Goal: Task Accomplishment & Management: Manage account settings

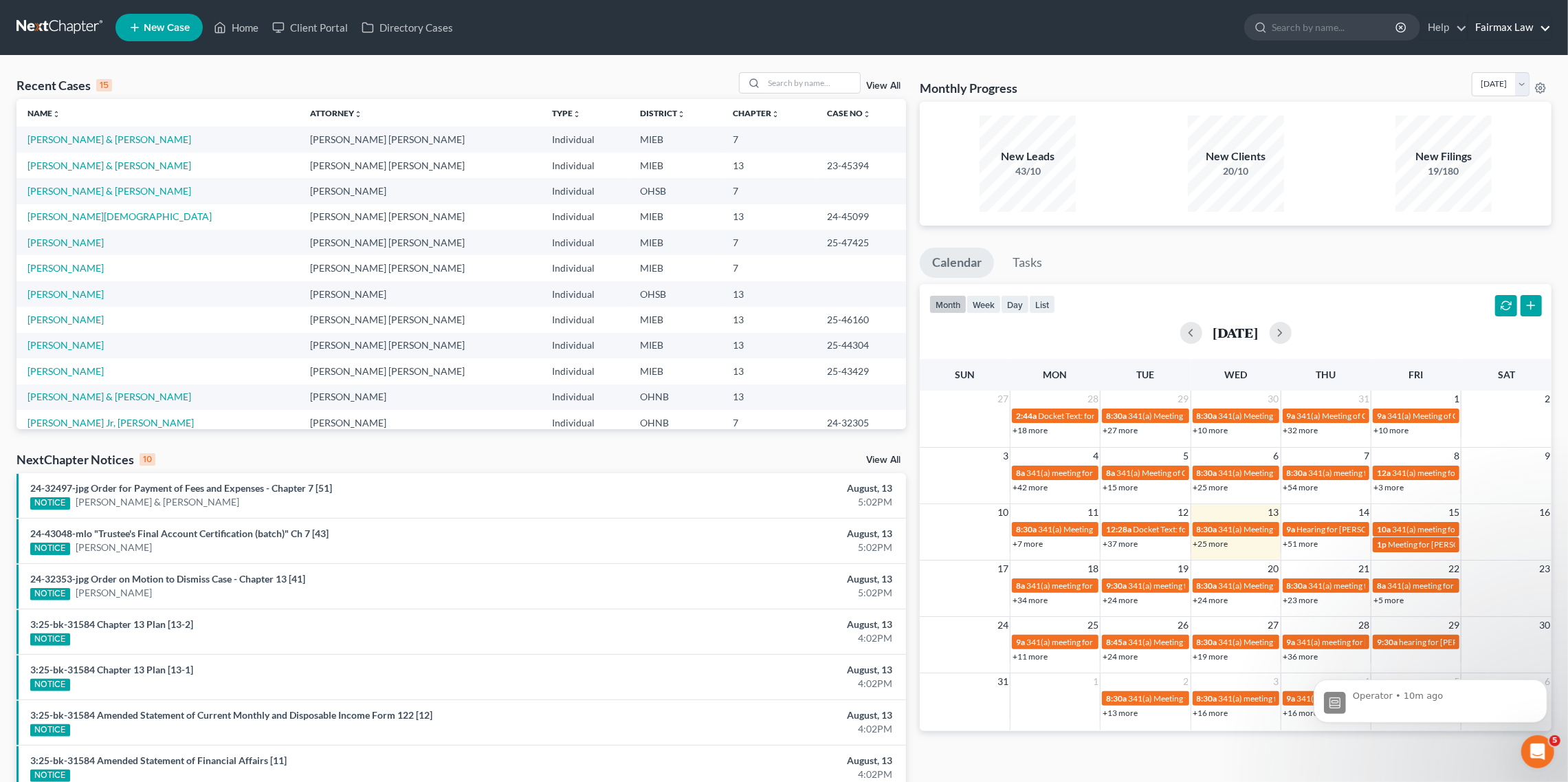
click at [1505, 22] on link "Fairmax Law" at bounding box center [1510, 27] width 83 height 25
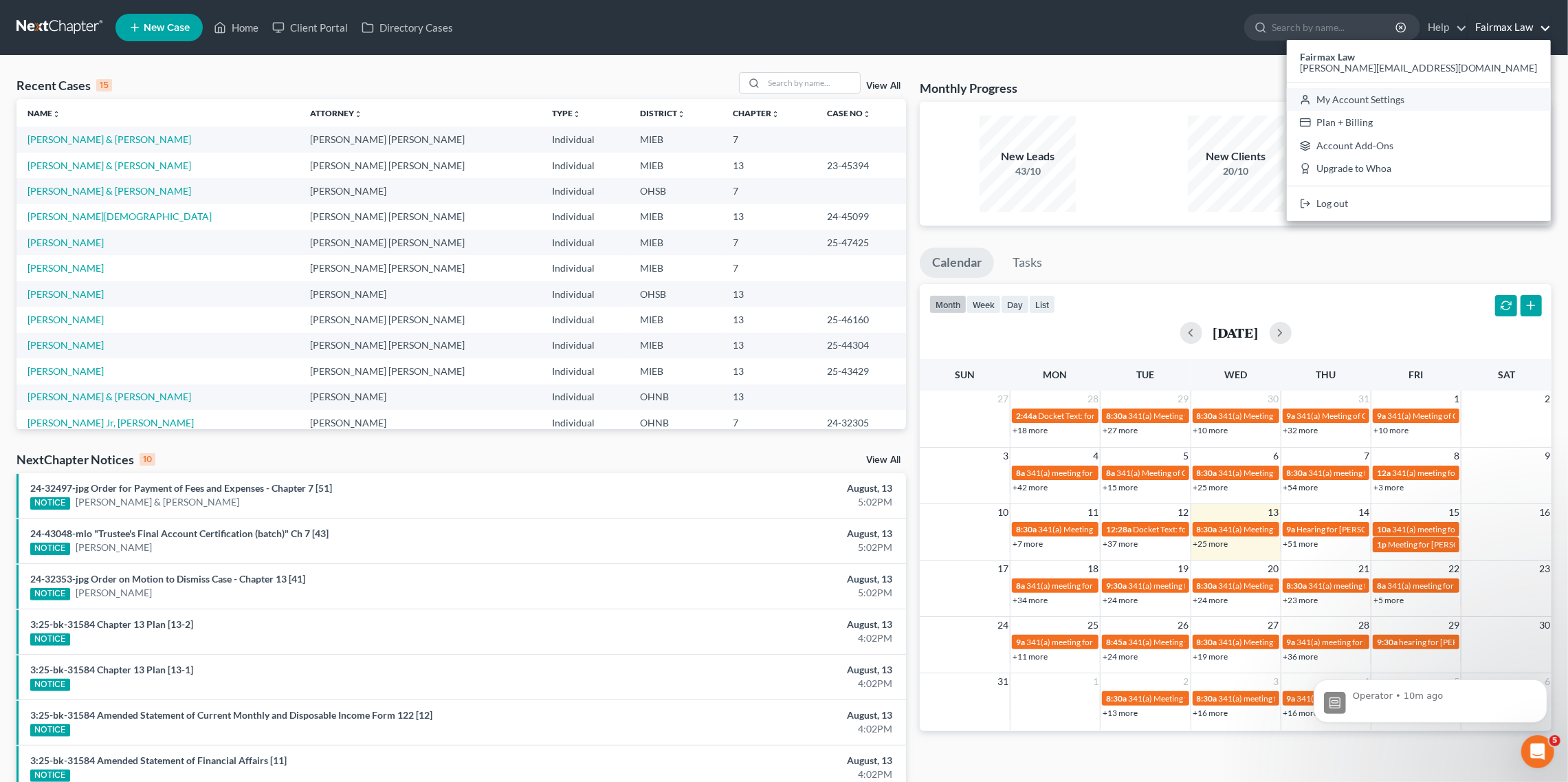
click at [1465, 99] on link "My Account Settings" at bounding box center [1419, 99] width 264 height 23
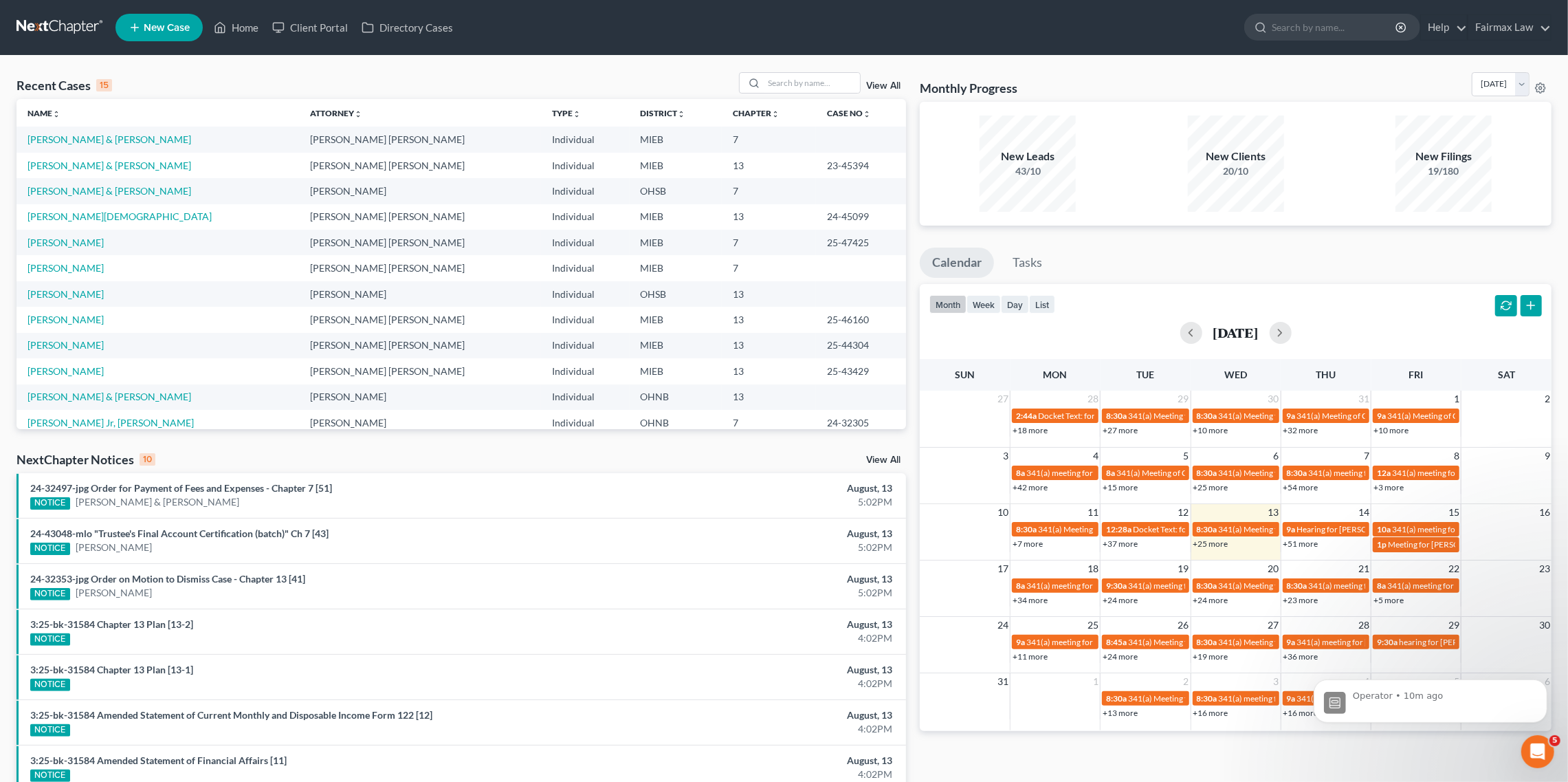
select select "24"
select select "23"
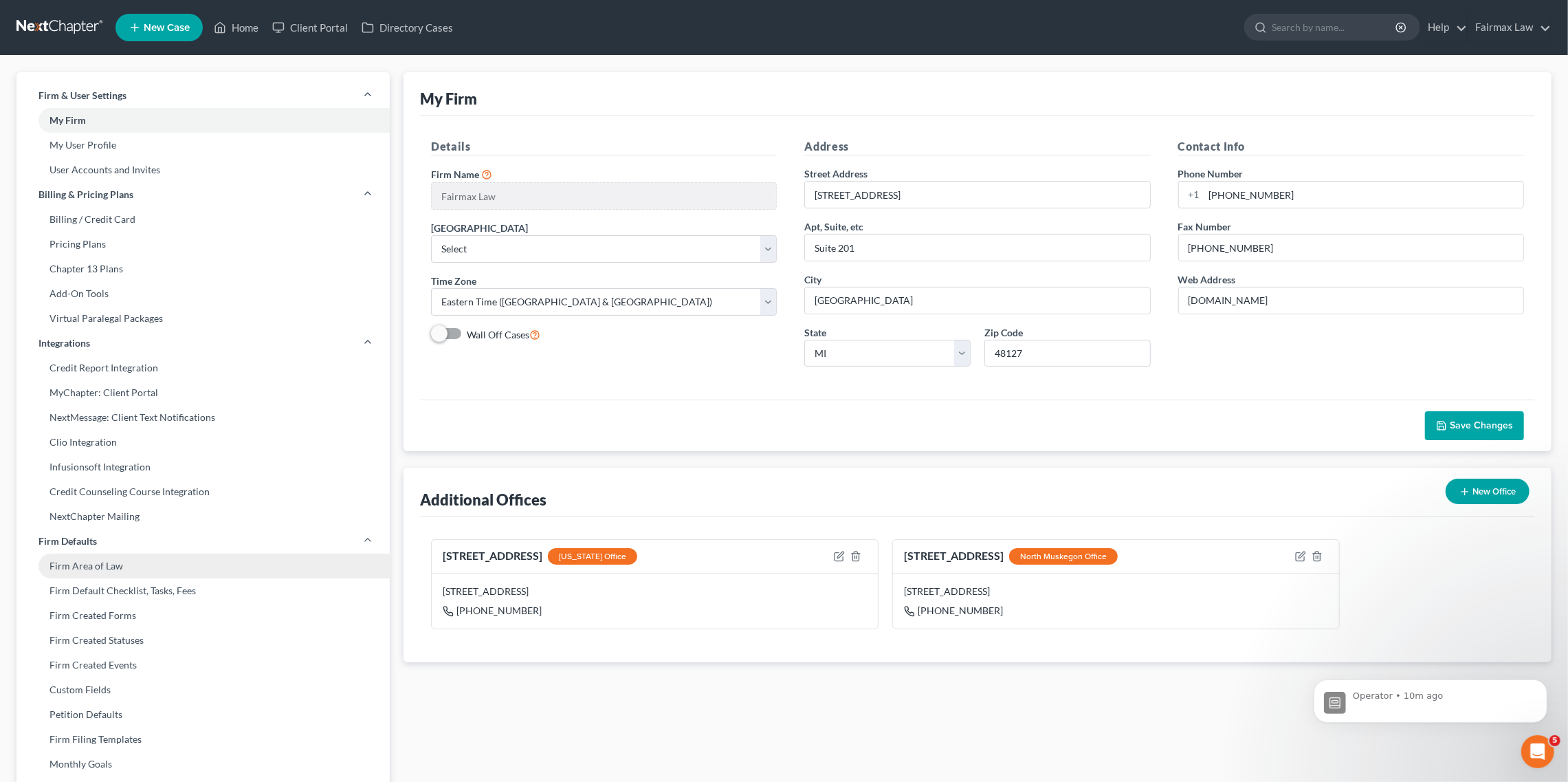
scroll to position [261, 0]
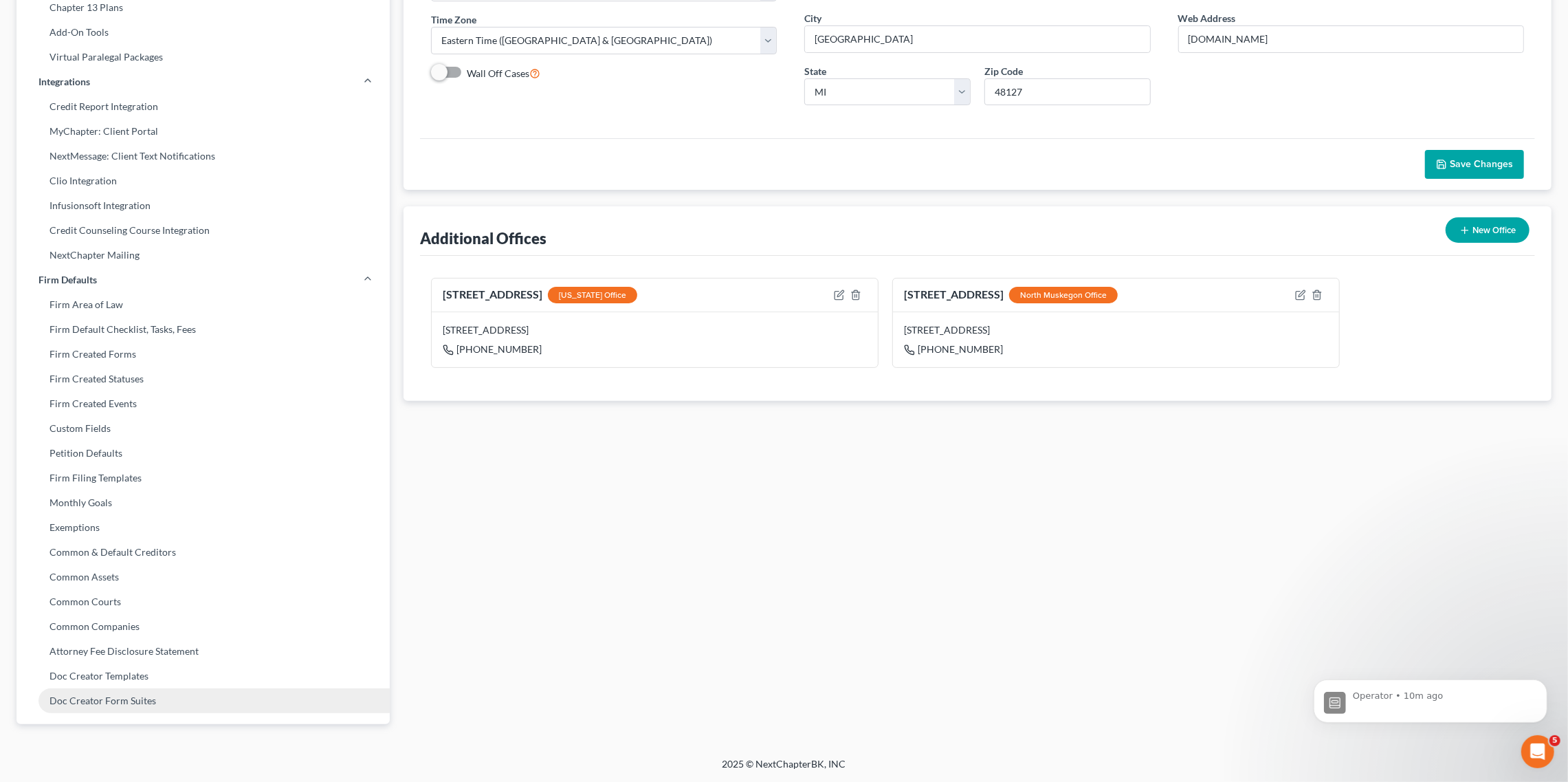
click at [139, 698] on link "Doc Creator Form Suites" at bounding box center [203, 700] width 373 height 25
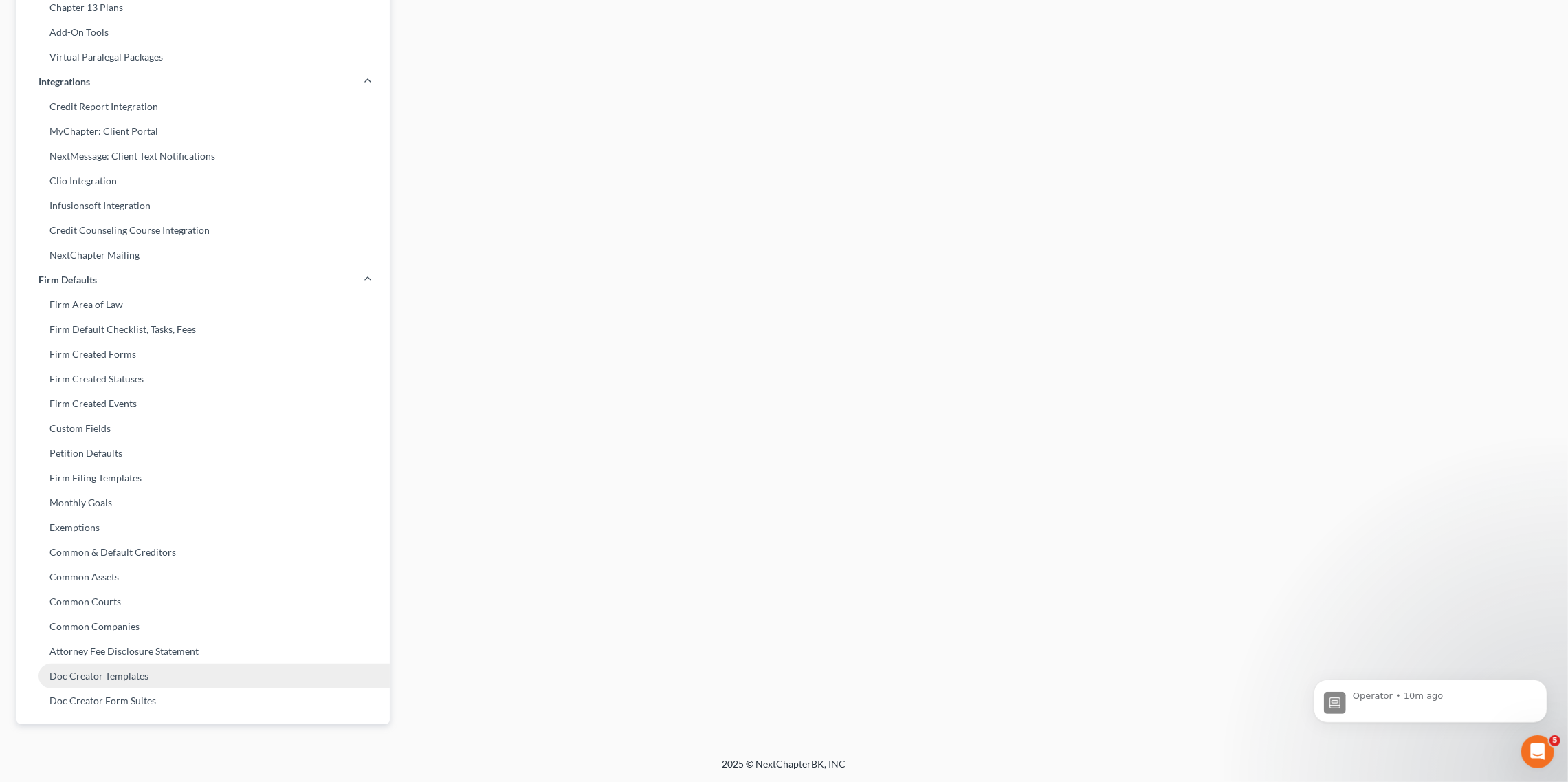
click at [155, 674] on link "Doc Creator Templates" at bounding box center [203, 676] width 373 height 25
